Goal: Information Seeking & Learning: Learn about a topic

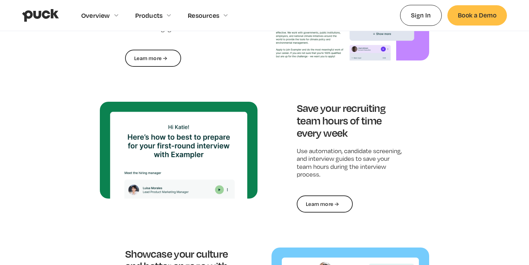
scroll to position [721, 0]
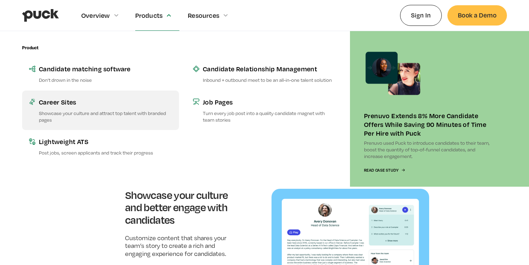
click at [95, 107] on link "Career Sites Showcase your culture and attract top talent with branded pages" at bounding box center [100, 111] width 157 height 40
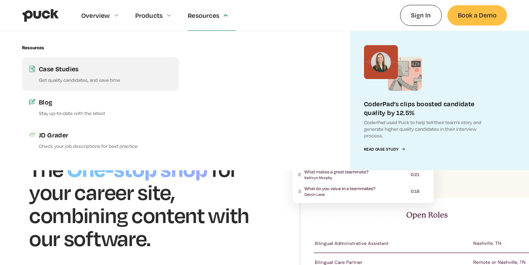
click at [85, 77] on p "Get quality candidates, and save time" at bounding box center [105, 80] width 133 height 7
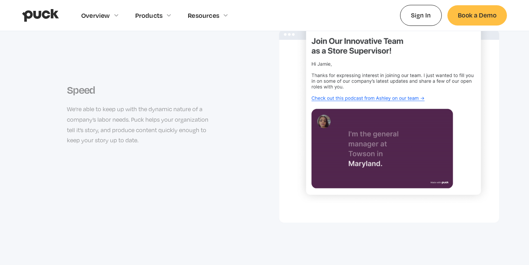
scroll to position [1335, 0]
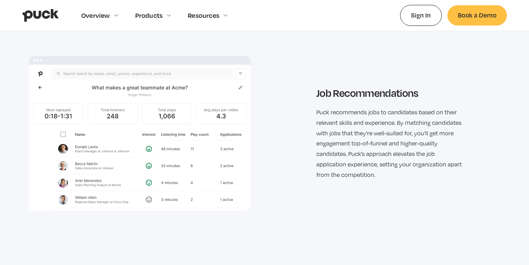
click at [55, 19] on img "home" at bounding box center [40, 15] width 37 height 13
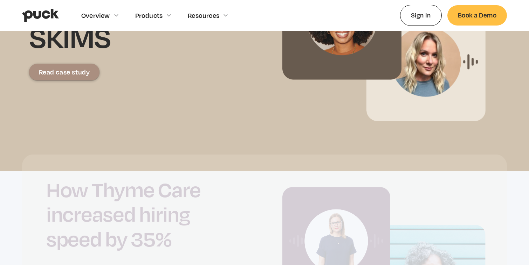
scroll to position [327, 0]
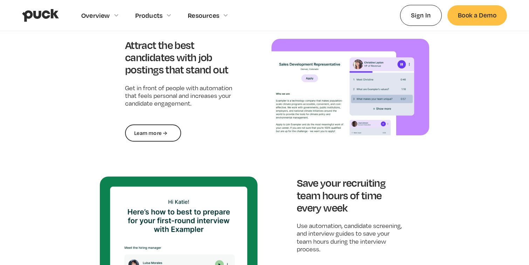
scroll to position [613, 0]
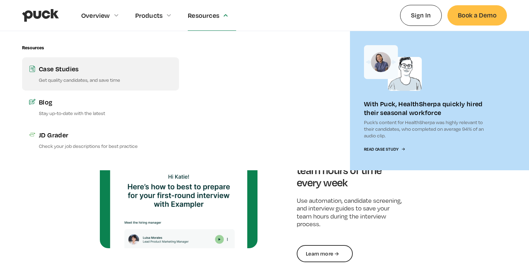
click at [129, 66] on div "Case Studies" at bounding box center [105, 68] width 133 height 9
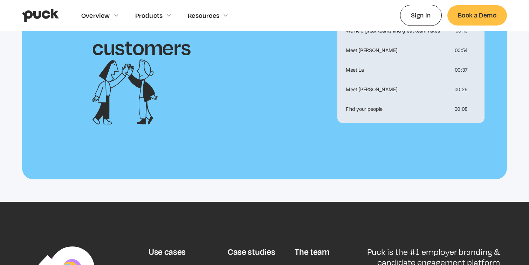
scroll to position [1511, 0]
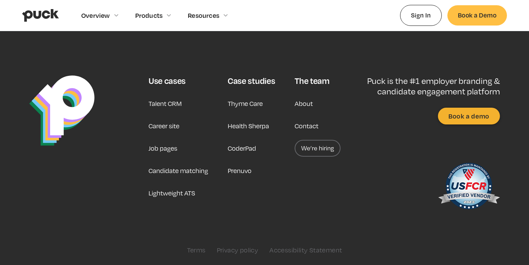
click at [175, 126] on link "Career site" at bounding box center [163, 126] width 31 height 17
click at [320, 148] on link "We’re hiring" at bounding box center [318, 148] width 46 height 17
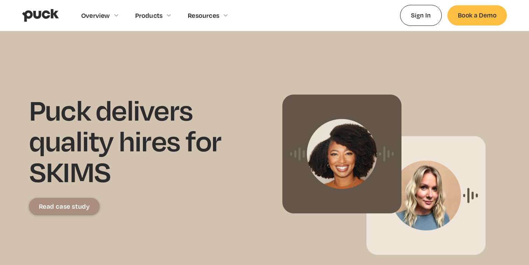
scroll to position [0, 0]
